Goal: Transaction & Acquisition: Purchase product/service

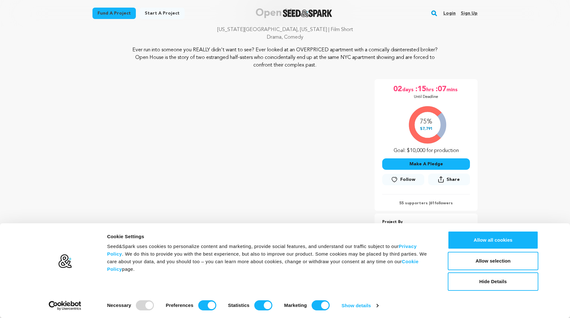
scroll to position [54, 0]
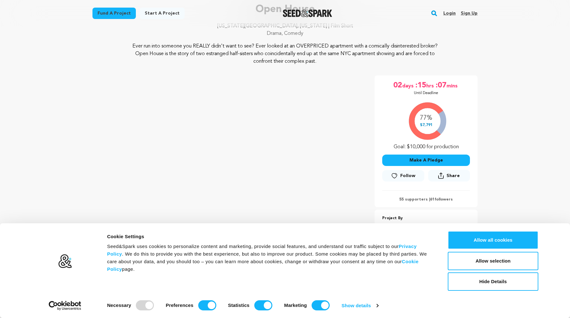
click at [398, 154] on button "Make A Pledge" at bounding box center [426, 159] width 88 height 11
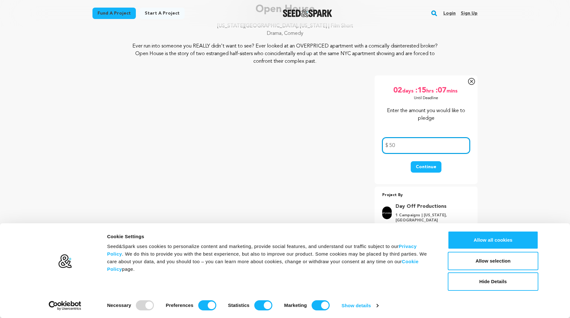
type input "50"
click at [410, 161] on button "Continue" at bounding box center [425, 166] width 31 height 11
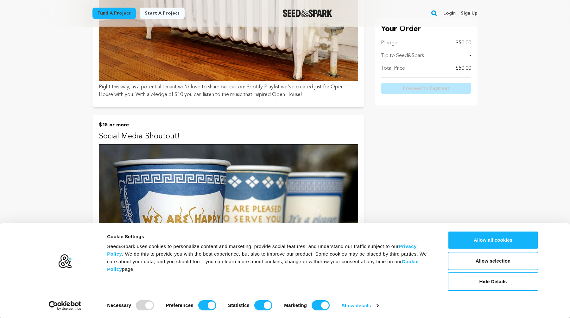
scroll to position [268, 0]
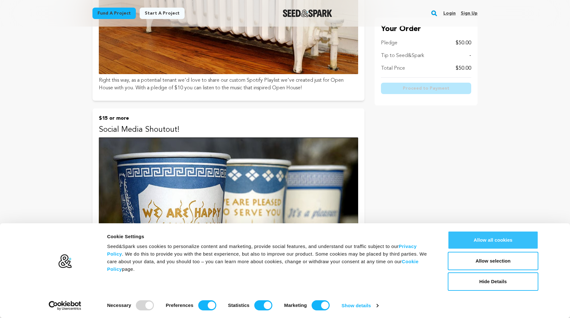
click at [479, 241] on button "Allow all cookies" at bounding box center [493, 240] width 91 height 18
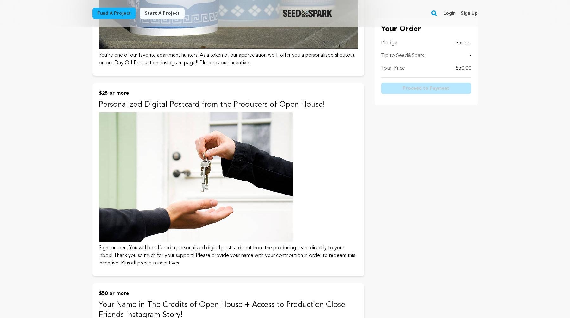
scroll to position [533, 0]
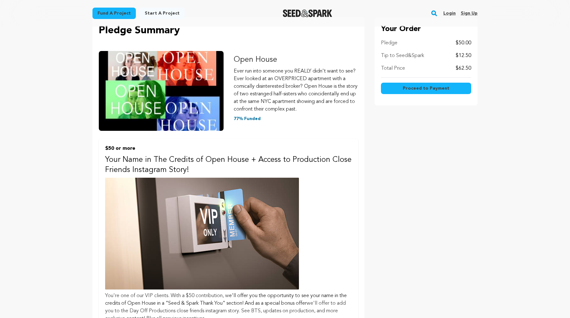
scroll to position [185, 0]
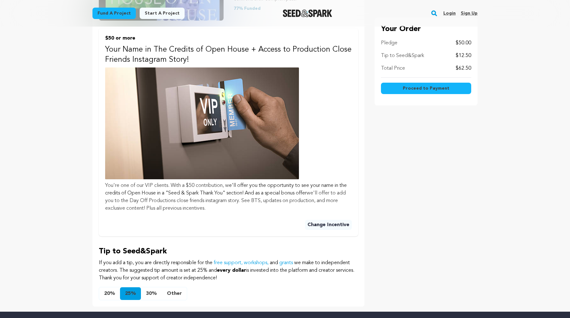
click at [187, 287] on button "Other" at bounding box center [174, 293] width 25 height 13
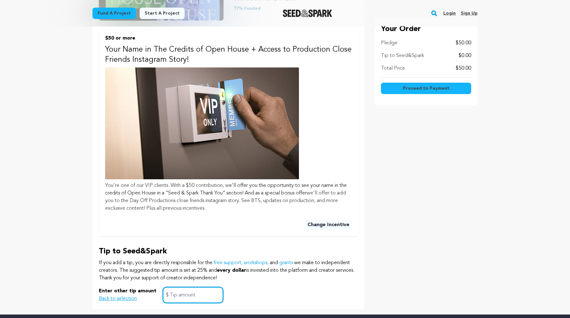
click at [218, 287] on input "text" at bounding box center [193, 295] width 60 height 16
type input "0"
click at [447, 136] on main "Fund a project Start a project Search Login Sign up Start a project" at bounding box center [285, 145] width 570 height 661
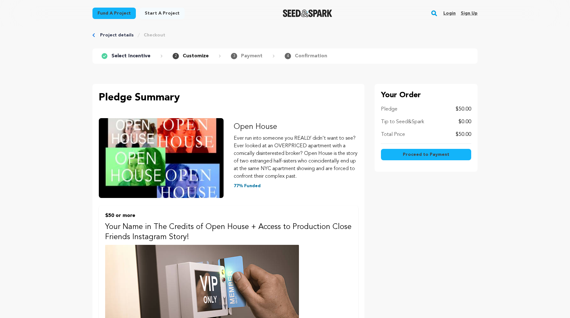
scroll to position [0, 0]
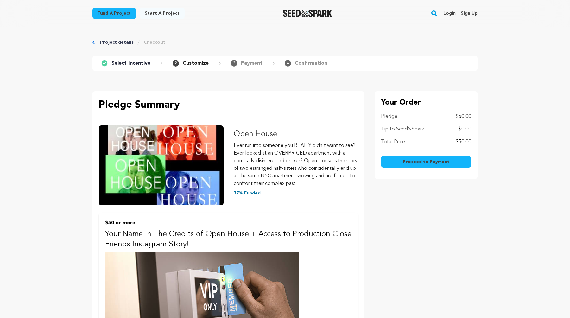
click at [403, 159] on span "Proceed to Payment" at bounding box center [426, 162] width 47 height 6
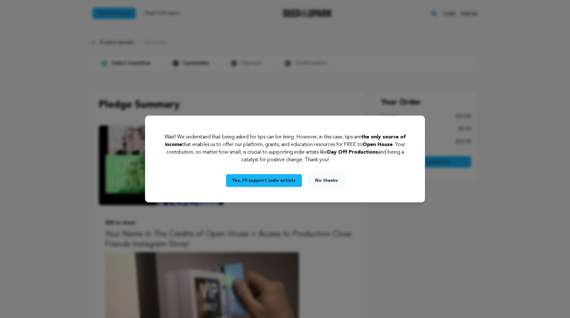
click at [312, 174] on button "No thanks" at bounding box center [326, 180] width 36 height 13
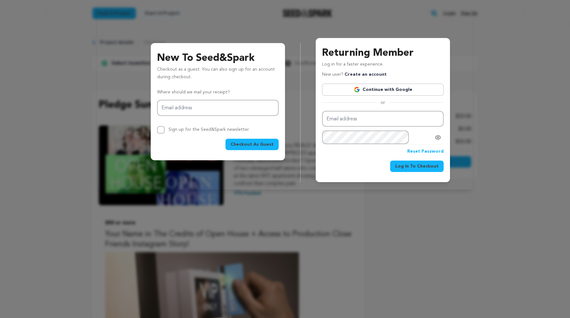
click at [273, 141] on span "Checkout As Guest" at bounding box center [251, 144] width 43 height 6
click at [246, 106] on input "Email address" at bounding box center [218, 108] width 122 height 16
type input "jesika.islam@gmail.com"
click at [251, 141] on span "Checkout As Guest" at bounding box center [251, 144] width 43 height 6
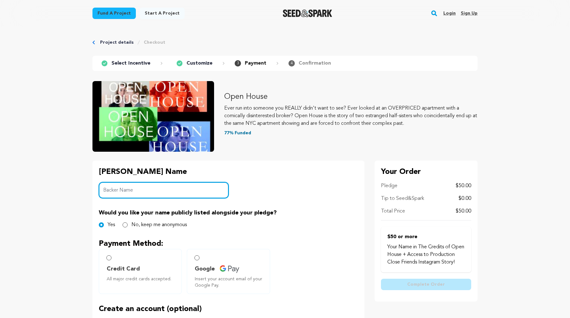
click at [199, 182] on input "Backer Name" at bounding box center [164, 190] width 130 height 16
type input "Jesika Islam"
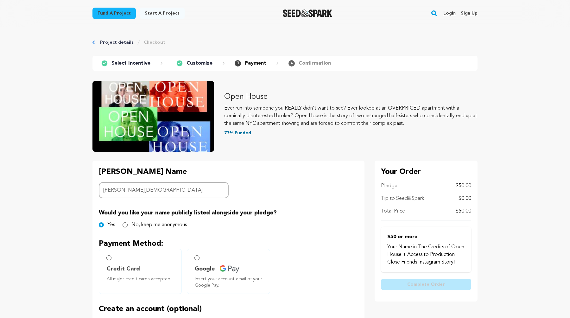
click at [112, 185] on main "Fund a project Start a project Search Login Sign up Start a project" at bounding box center [285, 287] width 570 height 574
click at [153, 249] on div "Credit Card All major credit cards accepted." at bounding box center [140, 271] width 83 height 45
radio input "true"
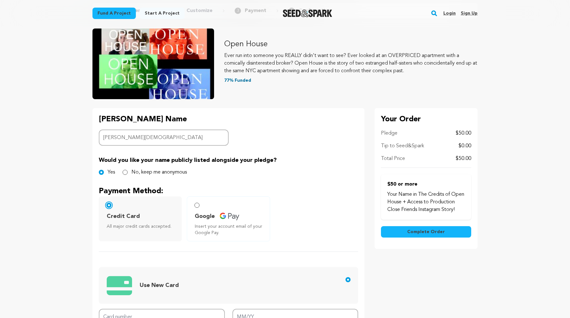
scroll to position [53, 0]
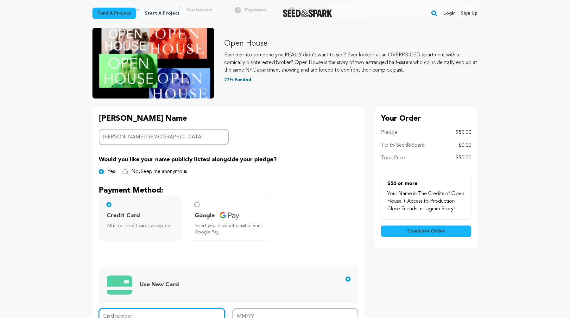
click at [192, 308] on input "Card number" at bounding box center [162, 316] width 126 height 16
type input "6011 0086 3093 7610"
type input "11/26"
type input "808"
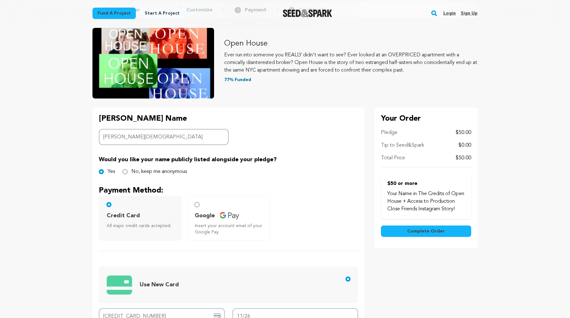
type input "11427"
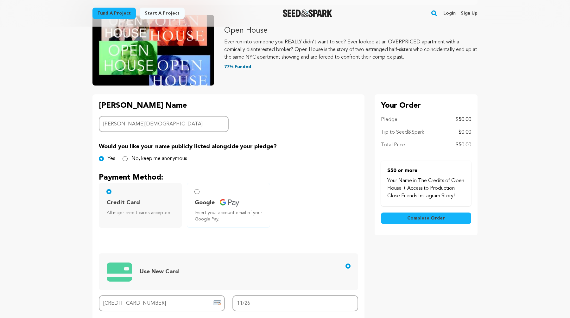
scroll to position [0, 0]
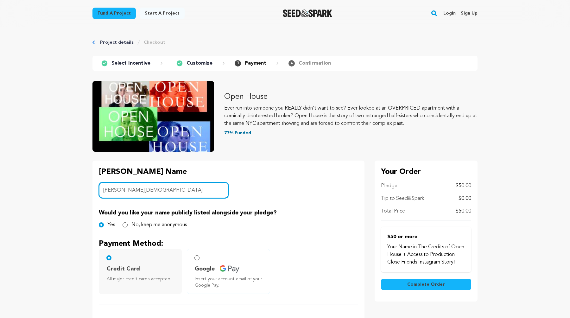
click at [197, 182] on input "Jesika Islam" at bounding box center [164, 190] width 130 height 16
type input "[PERSON_NAME]"
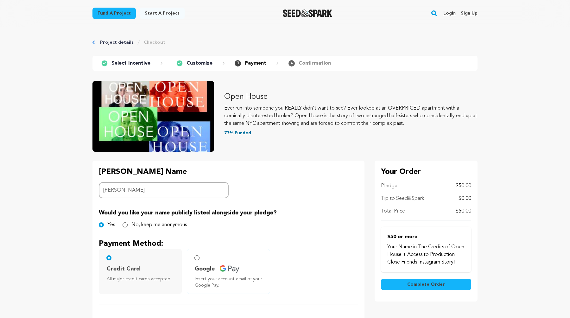
click at [407, 281] on span "Complete Order" at bounding box center [426, 284] width 38 height 6
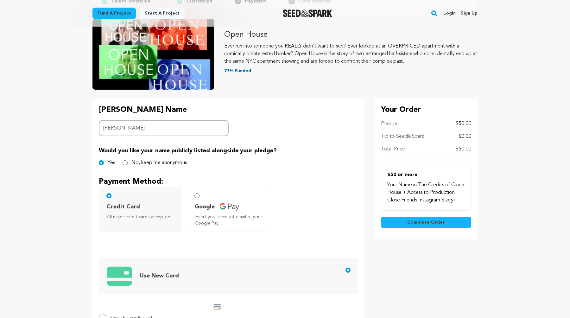
scroll to position [58, 0]
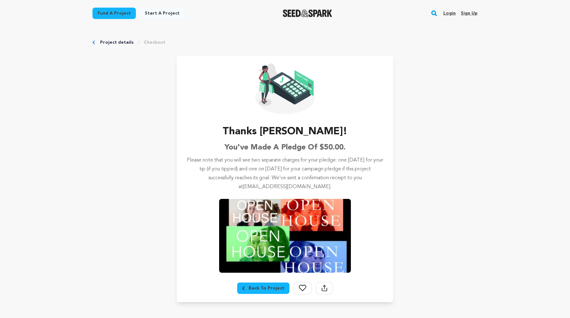
click at [258, 285] on div "Back To Project" at bounding box center [263, 288] width 42 height 6
